Goal: Transaction & Acquisition: Download file/media

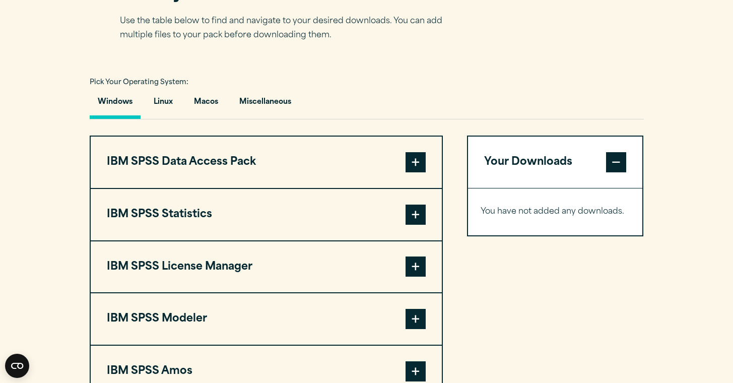
scroll to position [684, 0]
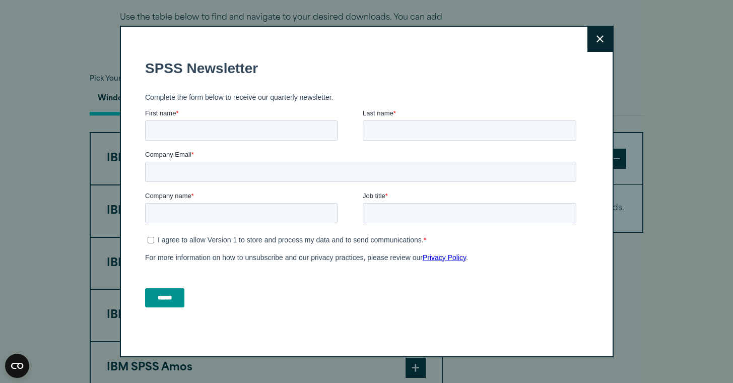
click at [600, 38] on icon at bounding box center [600, 39] width 7 height 8
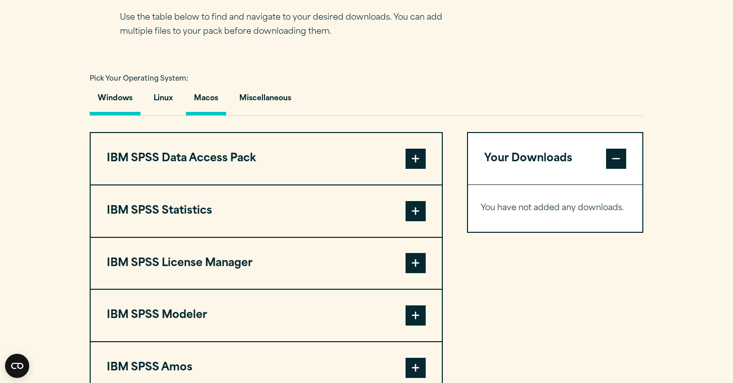
click at [200, 107] on button "Macos" at bounding box center [206, 101] width 40 height 29
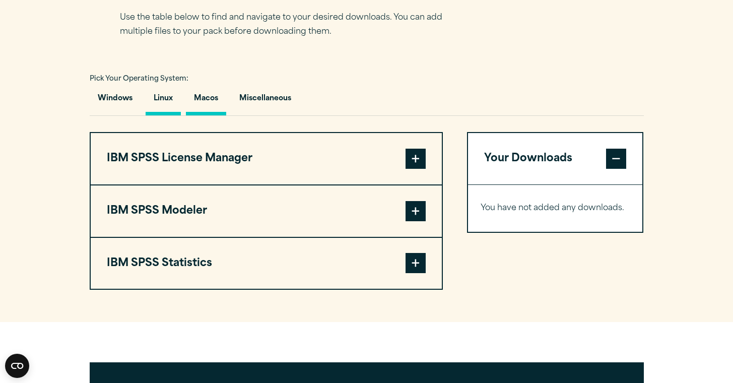
click at [169, 105] on button "Linux" at bounding box center [163, 101] width 35 height 29
click at [118, 103] on button "Windows" at bounding box center [115, 101] width 51 height 29
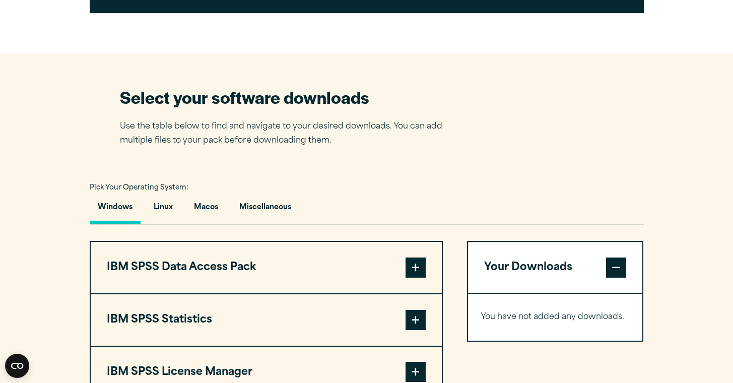
scroll to position [577, 0]
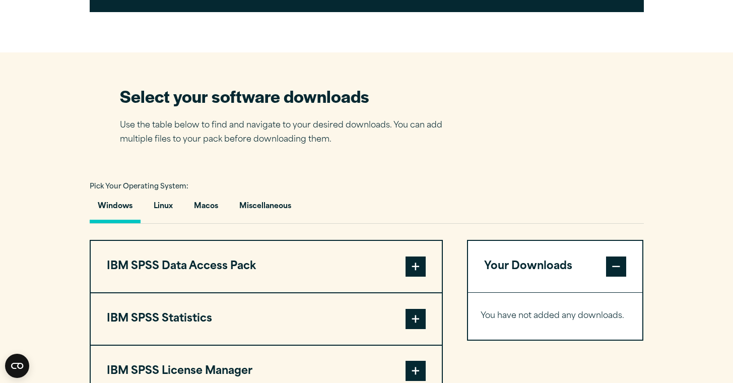
drag, startPoint x: 319, startPoint y: 212, endPoint x: 85, endPoint y: 183, distance: 235.6
click at [85, 183] on section "Select your software downloads Use the table below to find and navigate to your…" at bounding box center [366, 293] width 733 height 482
copy div "Pick Your Operating System: Windows Linux Macos Miscellaneous"
click at [204, 208] on button "Macos" at bounding box center [206, 209] width 40 height 29
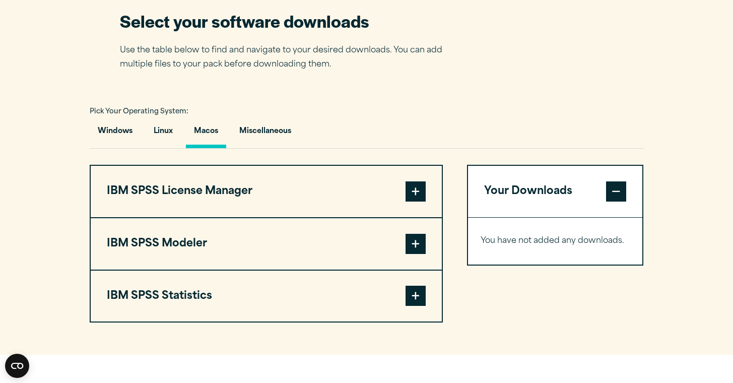
scroll to position [655, 0]
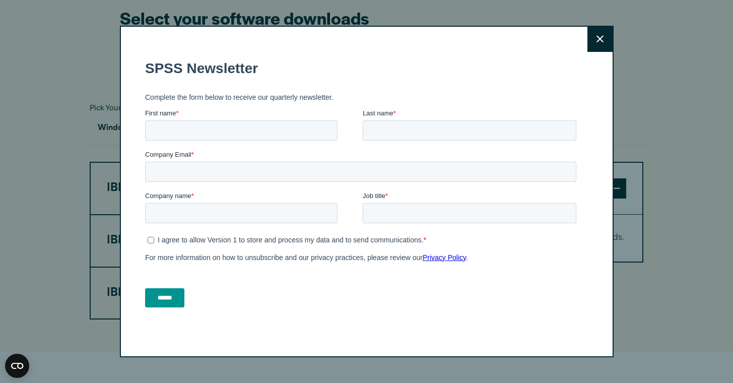
click at [589, 41] on button "Close" at bounding box center [600, 39] width 25 height 25
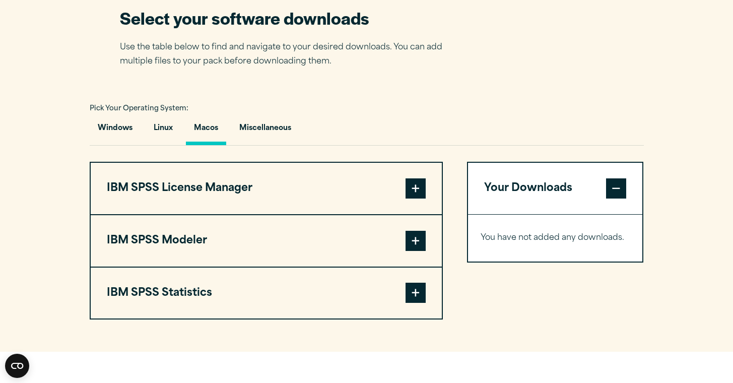
click at [411, 297] on span at bounding box center [416, 293] width 20 height 20
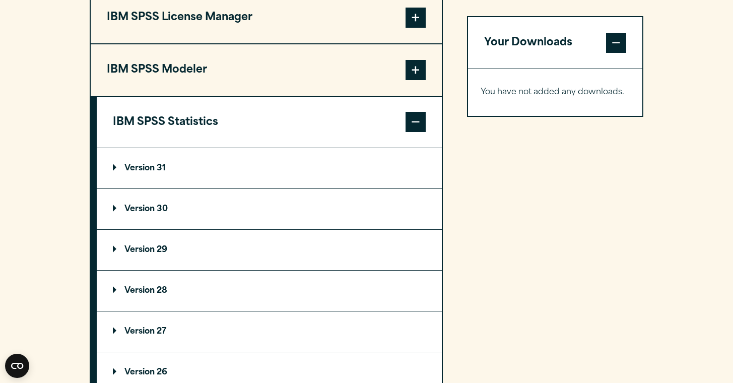
scroll to position [828, 0]
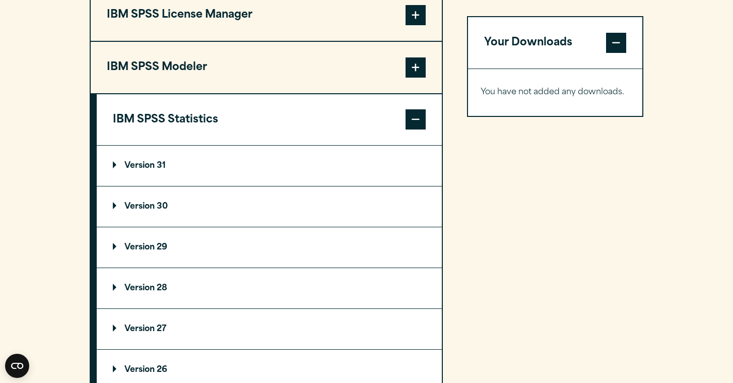
click at [412, 78] on span at bounding box center [416, 67] width 20 height 20
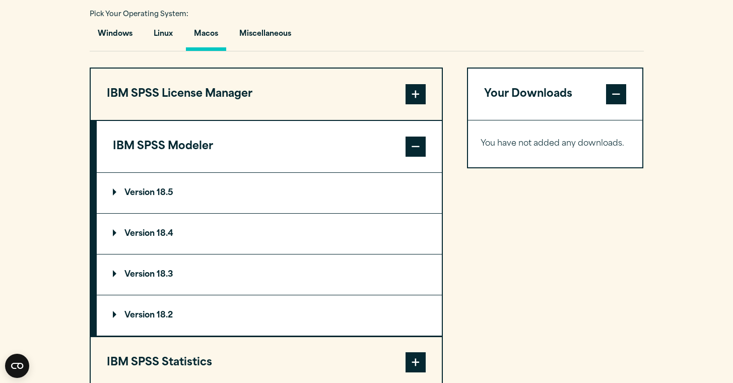
scroll to position [744, 0]
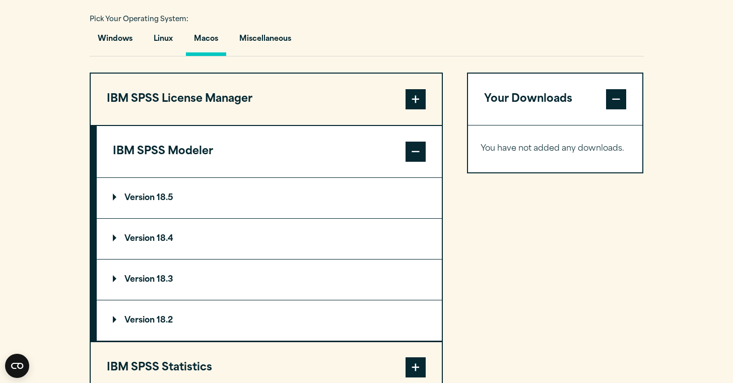
click at [415, 94] on span at bounding box center [416, 99] width 20 height 20
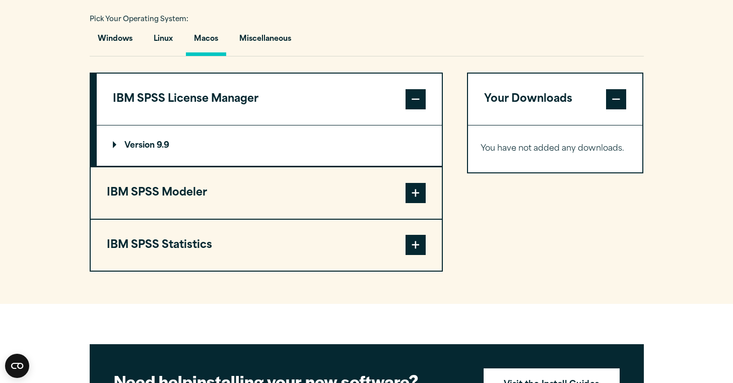
click at [416, 102] on span at bounding box center [416, 99] width 20 height 20
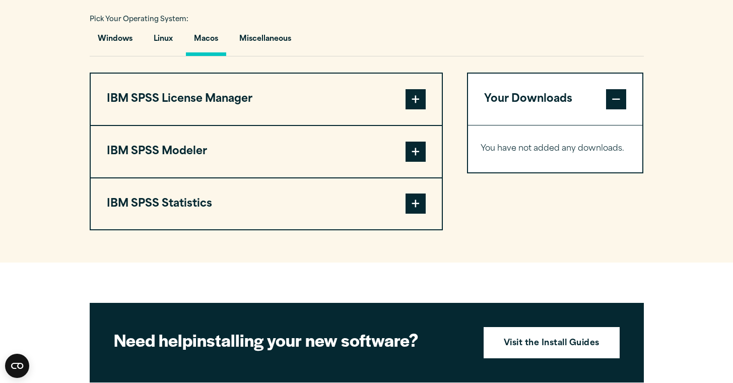
click at [409, 212] on span at bounding box center [416, 204] width 20 height 20
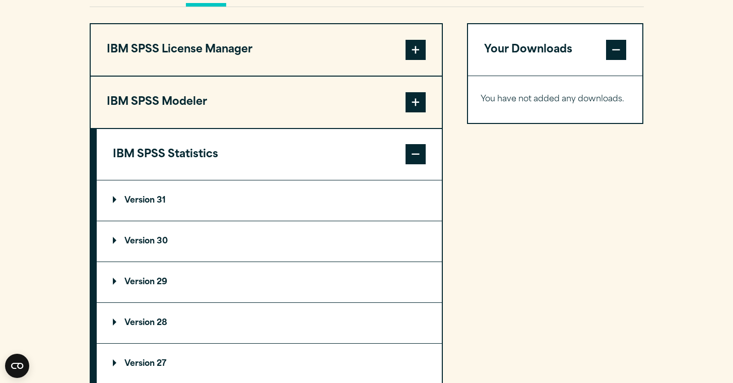
scroll to position [794, 0]
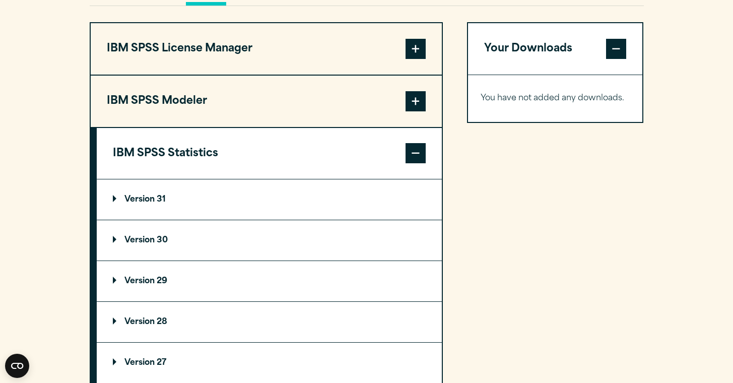
click at [149, 204] on p "Version 31" at bounding box center [139, 200] width 53 height 8
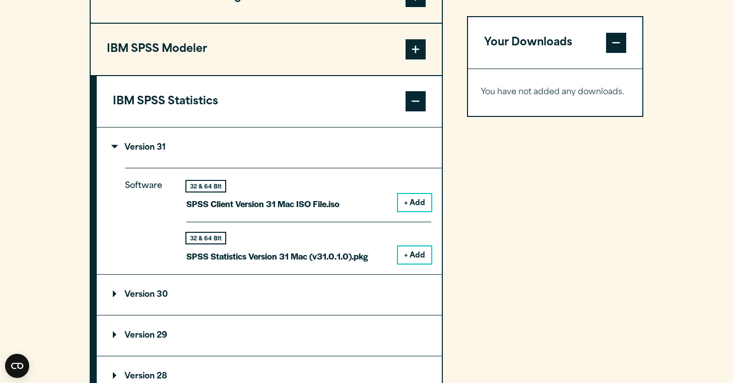
scroll to position [853, 0]
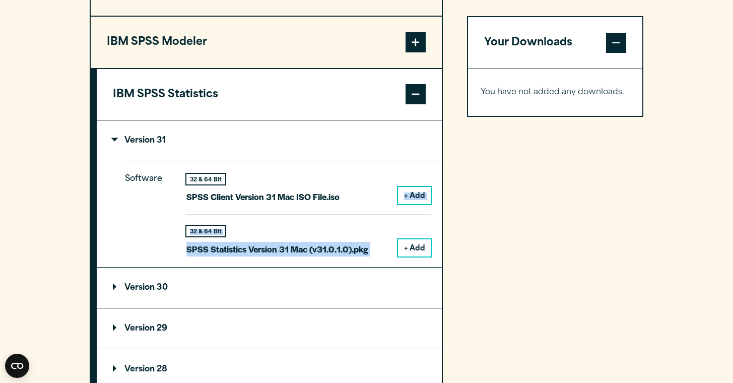
drag, startPoint x: 389, startPoint y: 256, endPoint x: 225, endPoint y: 215, distance: 168.8
click at [225, 215] on div "32 & 64 Bit SPSS Client Version 31 Mac ISO File.iso + Add 32 & 64 Bit SPSS Stat…" at bounding box center [308, 215] width 245 height 83
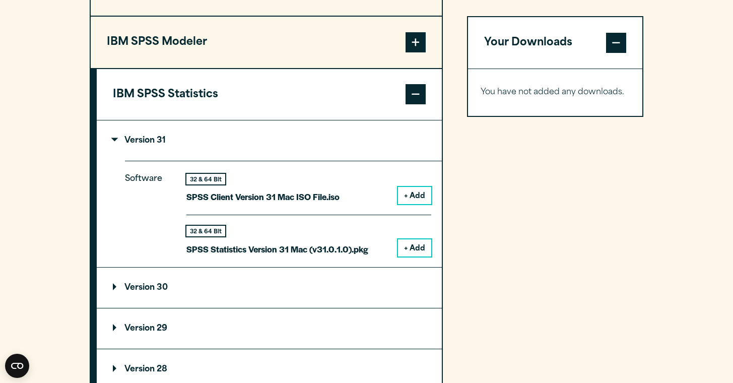
click at [219, 198] on p "SPSS Client Version 31 Mac ISO File.iso" at bounding box center [262, 197] width 153 height 15
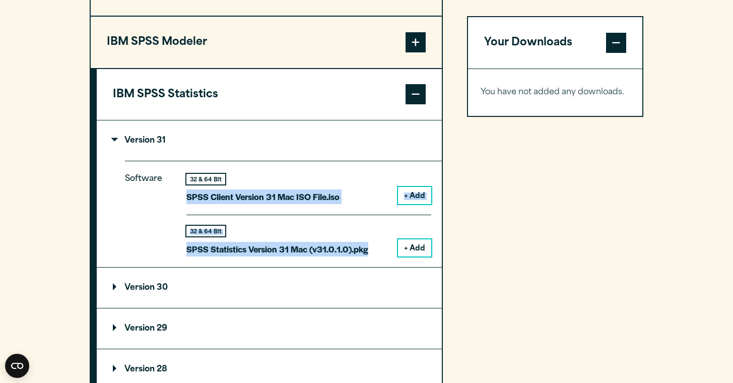
drag, startPoint x: 185, startPoint y: 199, endPoint x: 353, endPoint y: 266, distance: 180.7
click at [353, 266] on div "Software 32 & 64 Bit SPSS Client Version 31 Mac ISO File.iso + Add 32 & 64 Bit …" at bounding box center [283, 214] width 317 height 106
copy div "SPSS Client Version 31 Mac ISO File.iso + Add 32 & 64 Bit SPSS Statistics Versi…"
click at [420, 250] on button "+ Add" at bounding box center [414, 247] width 33 height 17
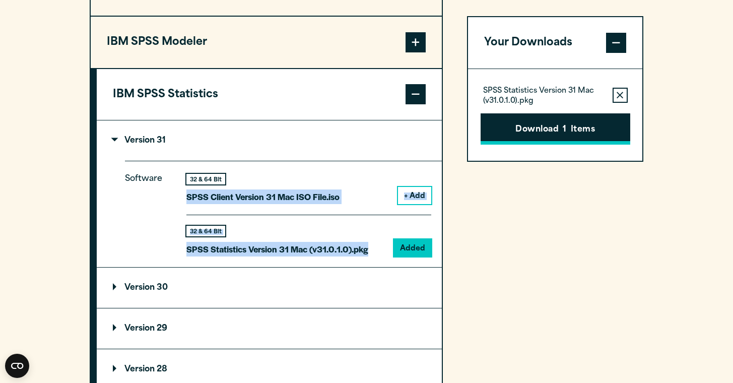
click at [547, 136] on button "Download 1 Items" at bounding box center [556, 128] width 150 height 31
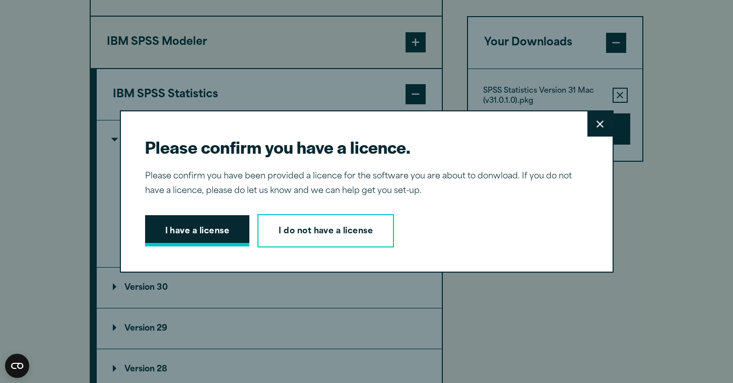
click at [215, 229] on button "I have a license" at bounding box center [197, 230] width 105 height 31
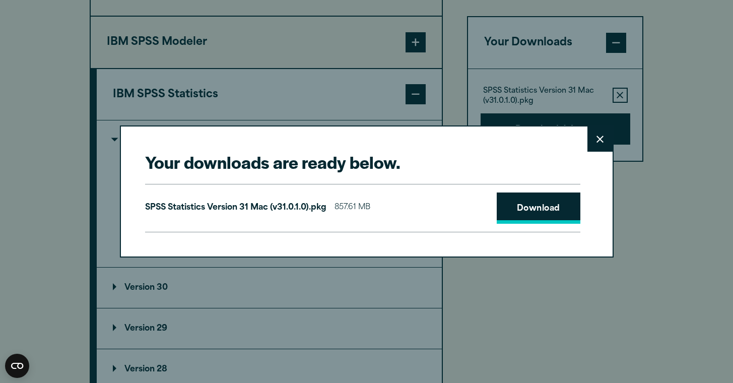
click at [549, 210] on link "Download" at bounding box center [539, 208] width 84 height 31
click at [601, 137] on icon at bounding box center [600, 139] width 7 height 7
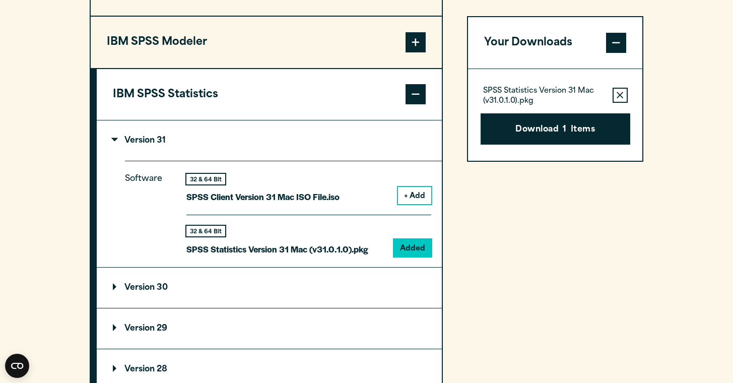
click at [456, 228] on div "IBM SPSS Data Access Pack Version 8 Plugin 32 & 64 Bit Data Access Pack 8.0.zip…" at bounding box center [367, 218] width 554 height 510
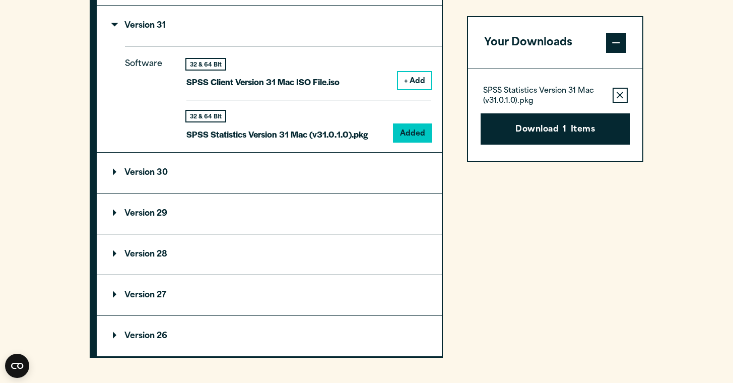
scroll to position [980, 0]
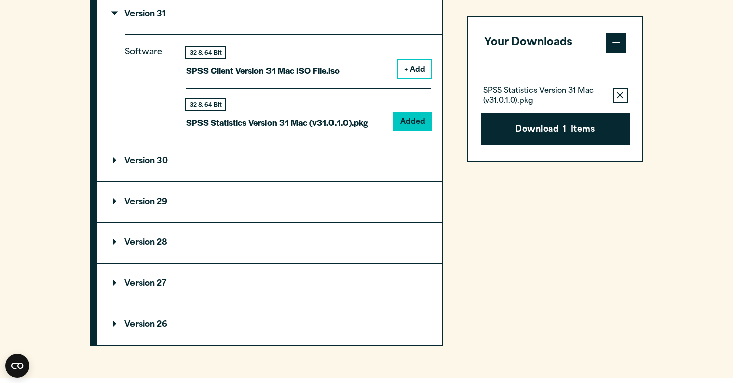
click at [302, 221] on summary "Version 29" at bounding box center [269, 202] width 345 height 40
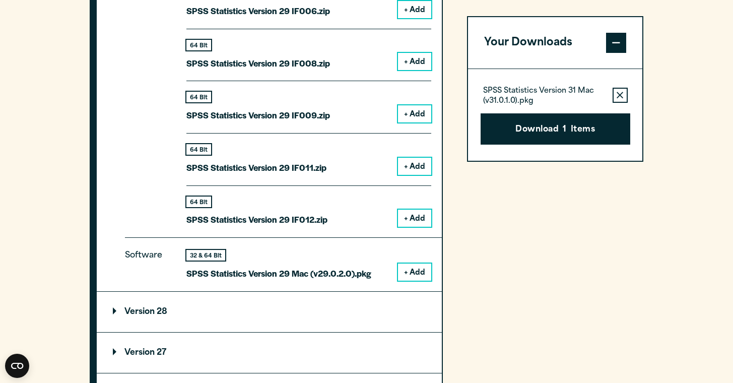
scroll to position [1438, 0]
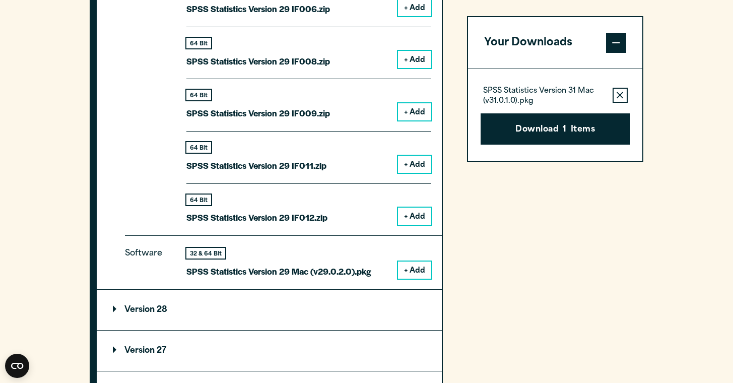
click at [415, 273] on button "+ Add" at bounding box center [414, 270] width 33 height 17
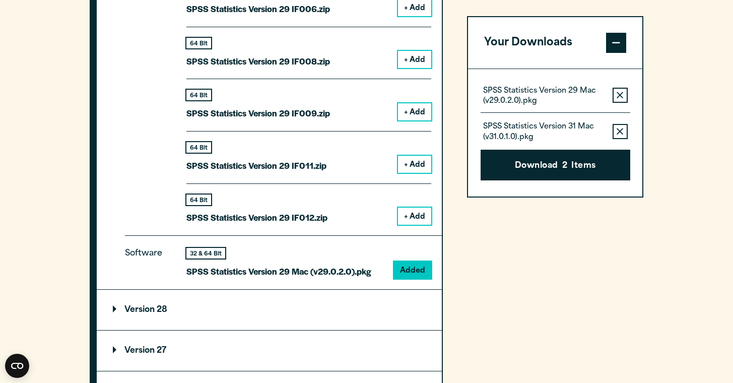
click at [622, 135] on icon "button" at bounding box center [620, 131] width 7 height 7
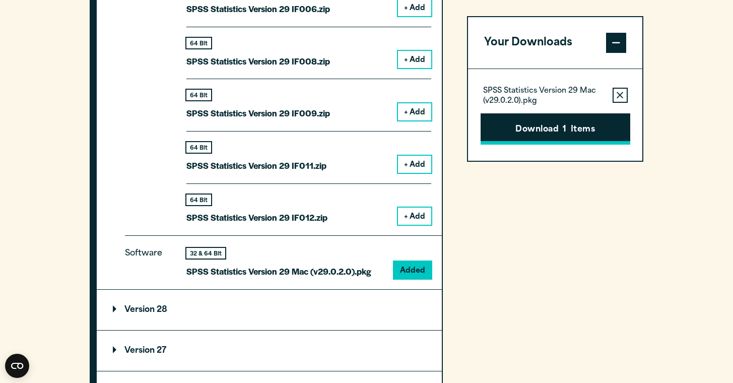
click at [575, 133] on button "Download 1 Items" at bounding box center [556, 128] width 150 height 31
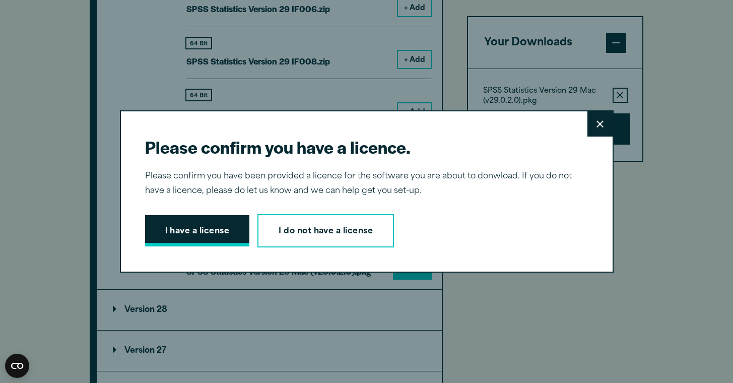
click at [203, 228] on button "I have a license" at bounding box center [197, 230] width 105 height 31
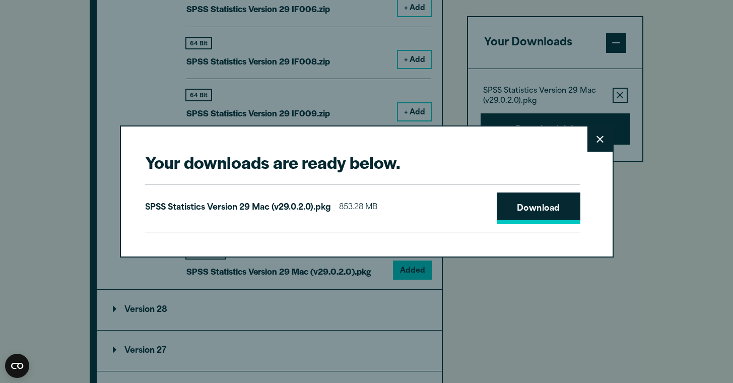
click at [533, 204] on link "Download" at bounding box center [539, 208] width 84 height 31
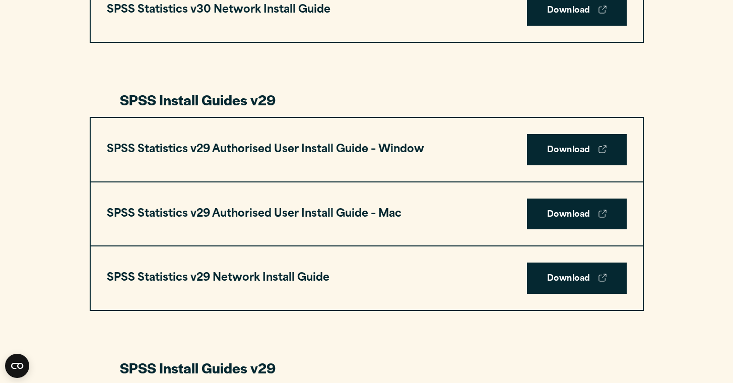
scroll to position [937, 0]
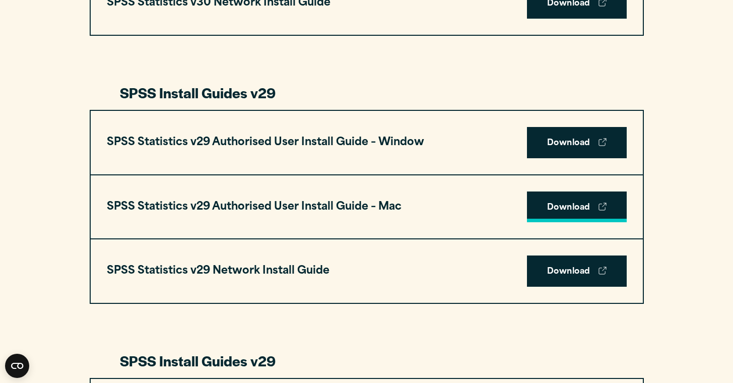
click at [558, 203] on link "Download" at bounding box center [577, 207] width 100 height 31
